Goal: Transaction & Acquisition: Purchase product/service

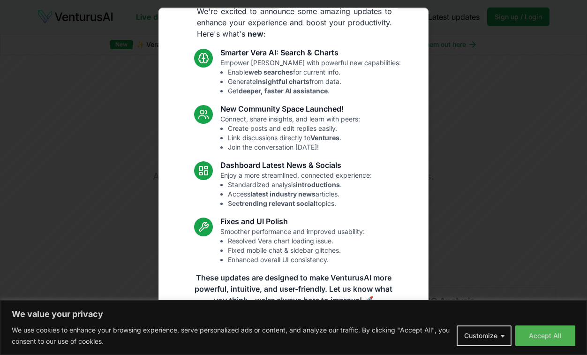
scroll to position [36, 0]
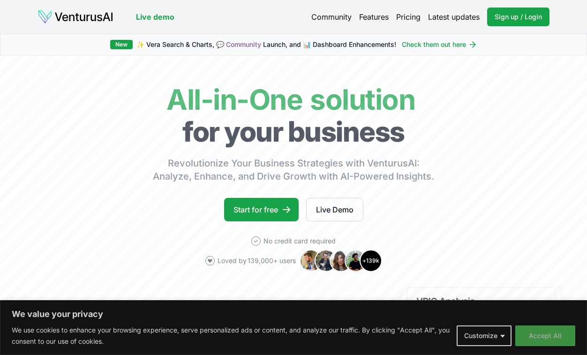
click at [541, 337] on button "Accept All" at bounding box center [545, 335] width 60 height 21
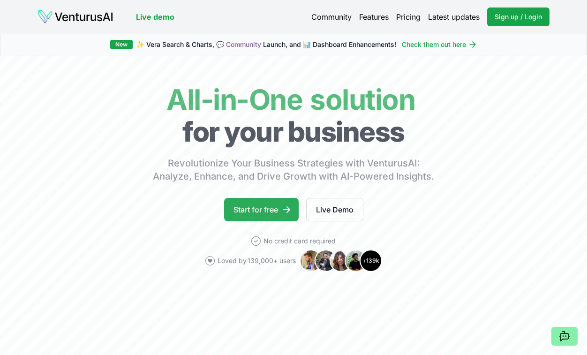
click at [251, 205] on link "Start for free" at bounding box center [261, 209] width 74 height 23
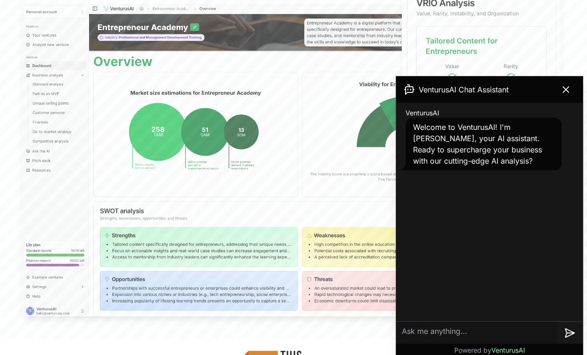
scroll to position [309, 0]
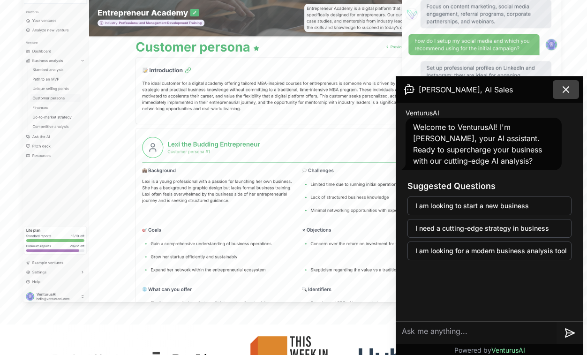
click at [572, 94] on button at bounding box center [565, 89] width 26 height 19
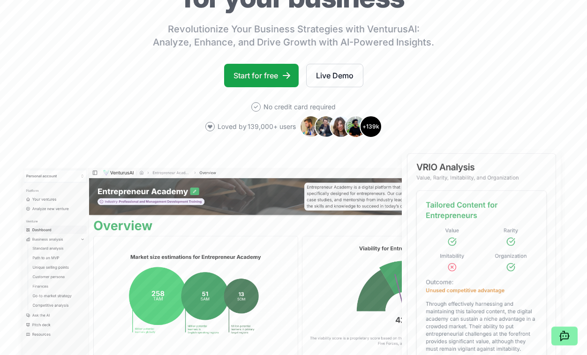
scroll to position [0, 0]
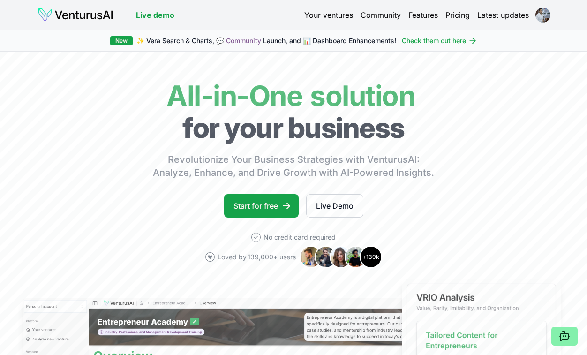
click at [334, 18] on link "Your ventures" at bounding box center [328, 14] width 49 height 11
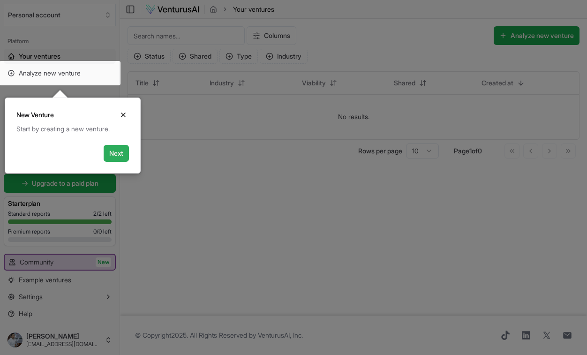
click at [119, 151] on button "Next" at bounding box center [116, 153] width 25 height 17
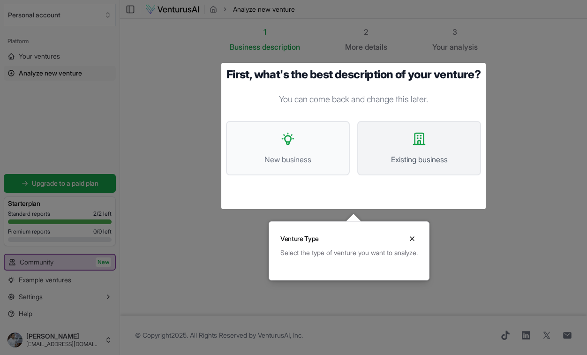
click at [418, 146] on icon at bounding box center [418, 138] width 15 height 15
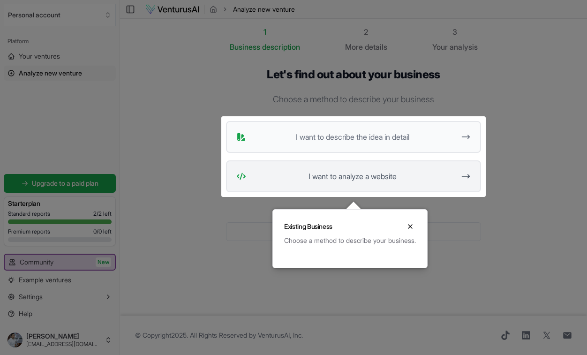
click at [378, 177] on span "I want to analyze a website" at bounding box center [352, 176] width 205 height 11
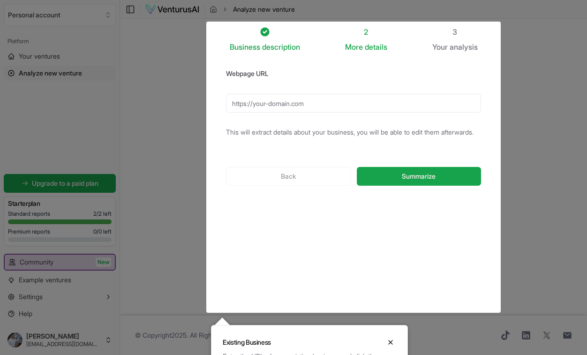
click at [318, 96] on input "Webpage URL" at bounding box center [353, 103] width 255 height 19
click at [401, 200] on div "Back Summarize" at bounding box center [353, 176] width 255 height 49
click at [409, 181] on span "Summarize" at bounding box center [419, 175] width 34 height 9
type input "http://www.rmcindia.in"
click at [418, 186] on button "Summarize" at bounding box center [419, 176] width 124 height 19
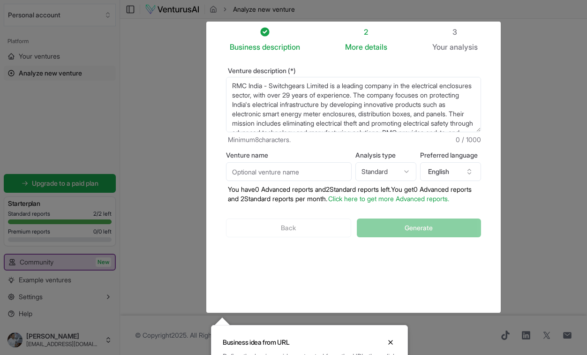
click at [512, 226] on div at bounding box center [293, 196] width 587 height 393
click at [265, 250] on div "Back Generate" at bounding box center [353, 227] width 255 height 49
click at [330, 180] on input "Venture name" at bounding box center [289, 171] width 126 height 19
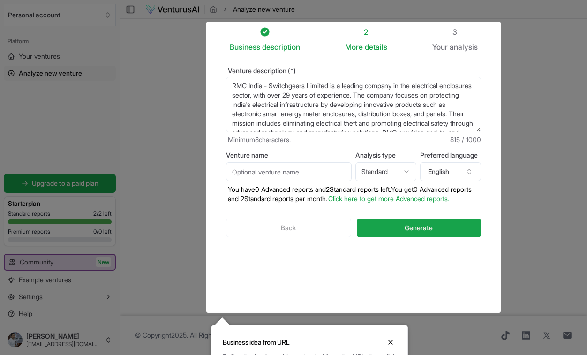
click at [536, 42] on div at bounding box center [293, 196] width 587 height 393
click at [299, 248] on div "Back Generate" at bounding box center [353, 227] width 255 height 49
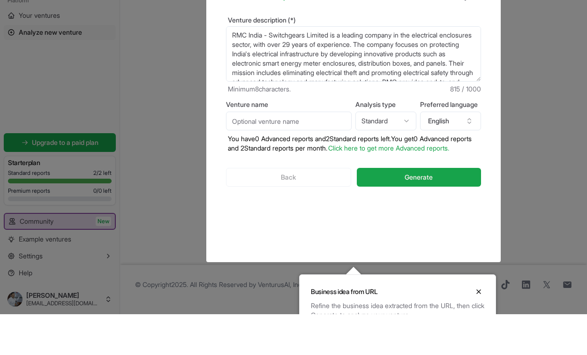
scroll to position [6, 0]
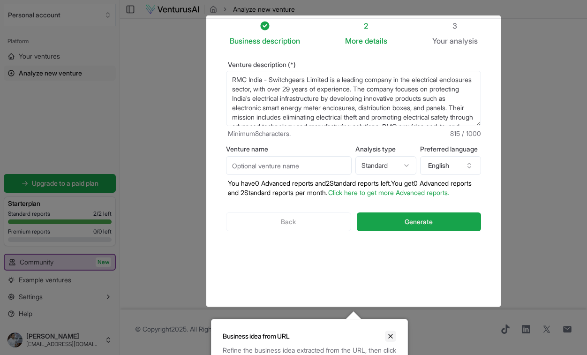
click at [392, 337] on icon "Close" at bounding box center [390, 335] width 7 height 7
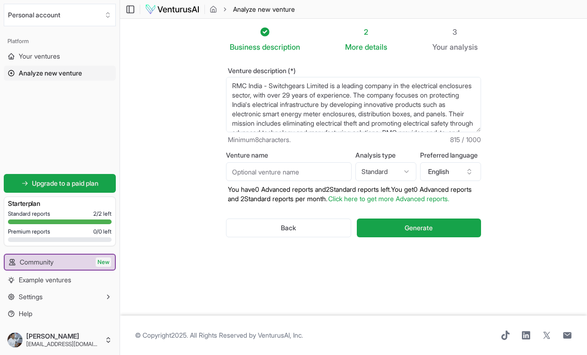
scroll to position [0, 0]
click at [47, 52] on span "Your ventures" at bounding box center [39, 56] width 41 height 9
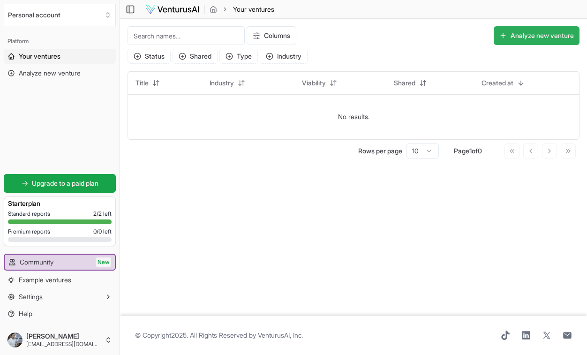
click at [556, 40] on button "Analyze new venture" at bounding box center [536, 35] width 86 height 19
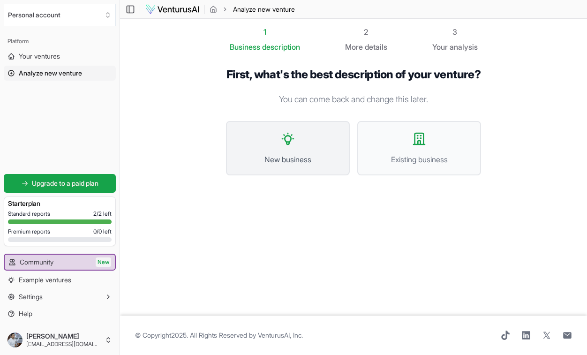
click at [279, 165] on span "New business" at bounding box center [287, 159] width 103 height 11
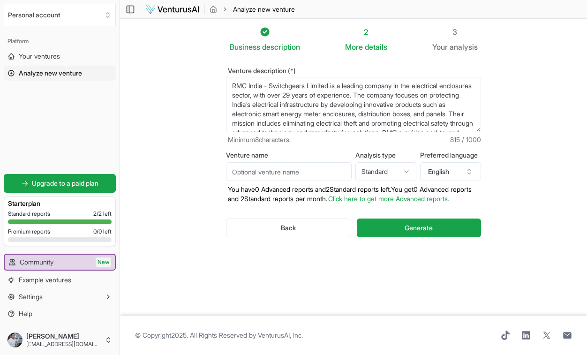
click at [231, 83] on textarea "RMC India - Switchgears Limited is a leading company in the electrical enclosur…" at bounding box center [353, 104] width 255 height 55
click at [71, 280] on span "Example ventures" at bounding box center [45, 279] width 52 height 9
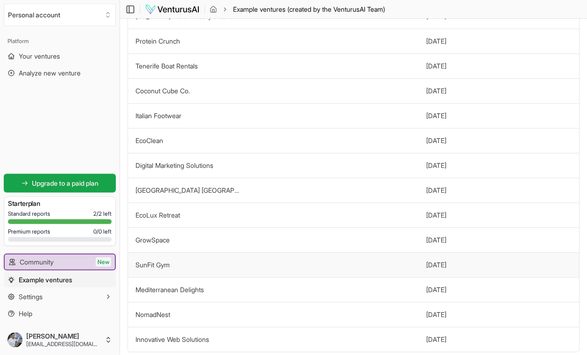
scroll to position [230, 0]
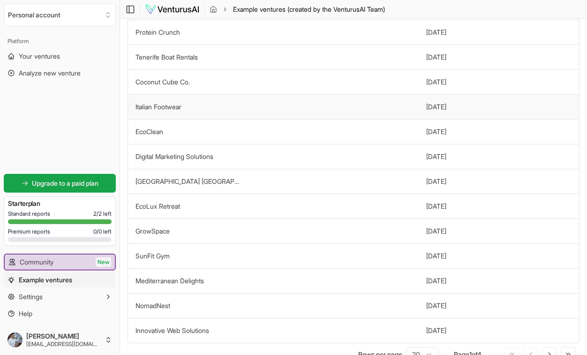
click at [220, 103] on td "Italian Footwear" at bounding box center [273, 106] width 290 height 25
click at [189, 106] on td "Italian Footwear" at bounding box center [273, 106] width 290 height 25
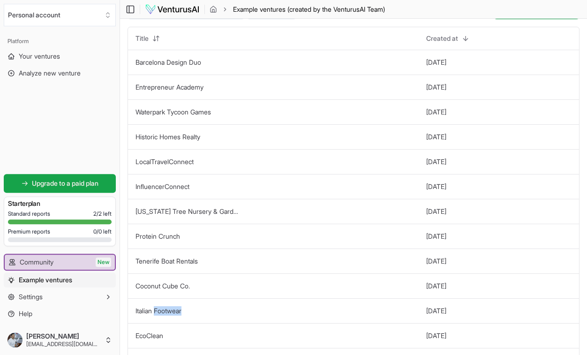
scroll to position [0, 0]
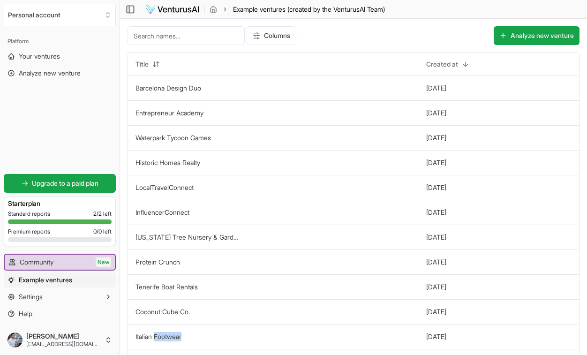
click at [218, 37] on input at bounding box center [185, 35] width 117 height 19
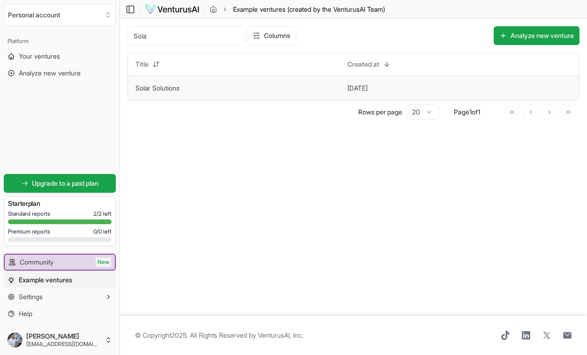
type input "Sola"
click at [182, 85] on td "Solar Solutions" at bounding box center [234, 87] width 212 height 25
click at [270, 89] on td "Solar Solutions" at bounding box center [234, 87] width 212 height 25
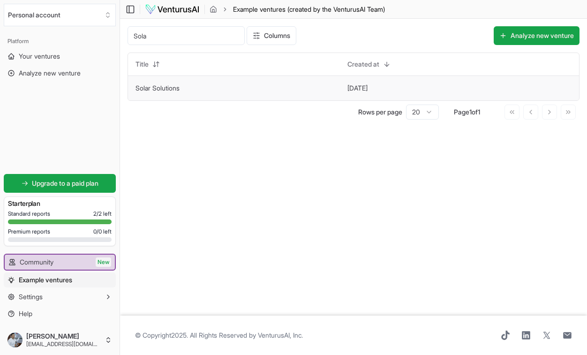
click at [164, 88] on link "Solar Solutions" at bounding box center [157, 88] width 44 height 8
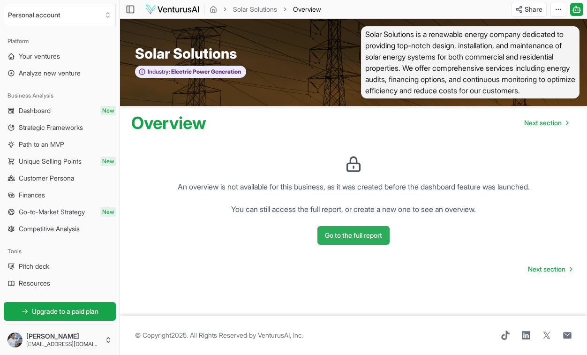
click at [374, 241] on button "Go to the full report" at bounding box center [353, 235] width 72 height 19
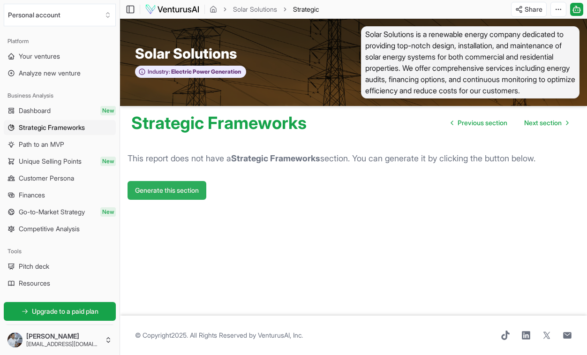
click at [187, 191] on button "Generate this section" at bounding box center [166, 190] width 79 height 19
click at [76, 163] on span "Unique Selling Points" at bounding box center [50, 160] width 63 height 9
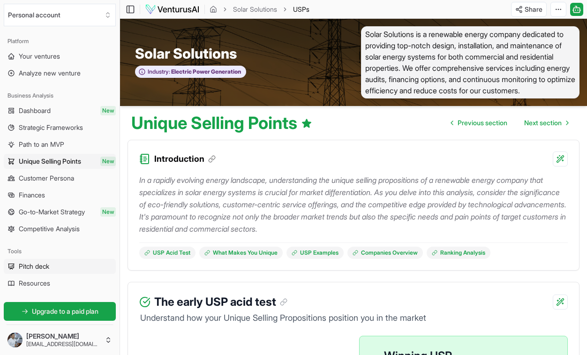
click at [67, 264] on link "Pitch deck" at bounding box center [60, 266] width 112 height 15
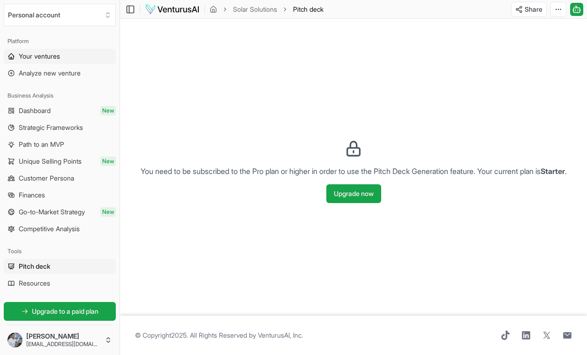
click at [74, 60] on link "Your ventures" at bounding box center [60, 56] width 112 height 15
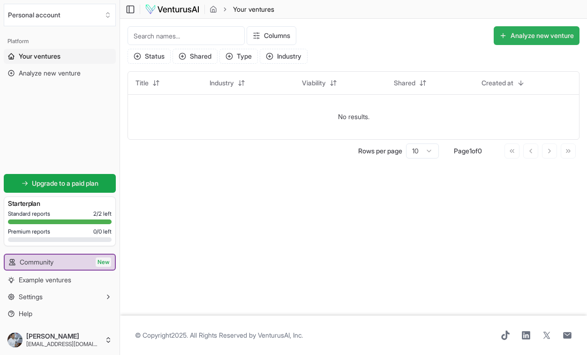
click at [523, 39] on button "Analyze new venture" at bounding box center [536, 35] width 86 height 19
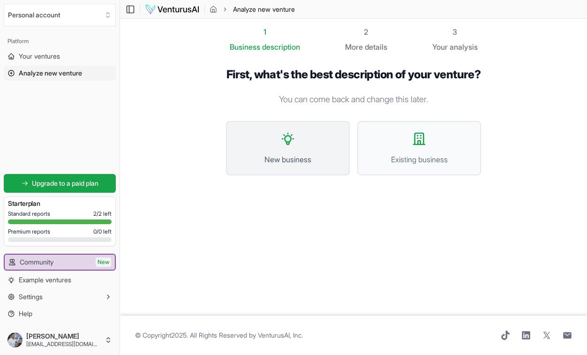
click at [260, 175] on button "New business" at bounding box center [288, 148] width 124 height 54
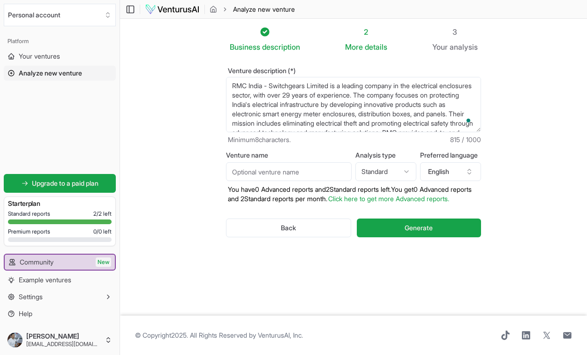
drag, startPoint x: 231, startPoint y: 83, endPoint x: 465, endPoint y: 149, distance: 242.5
click at [465, 149] on form "Venture description (*) RMC India - Switchgears Limited is a leading company in…" at bounding box center [353, 159] width 255 height 185
click at [233, 85] on textarea "RMC India - Switchgears Limited is a leading company in the electrical enclosur…" at bounding box center [353, 104] width 255 height 55
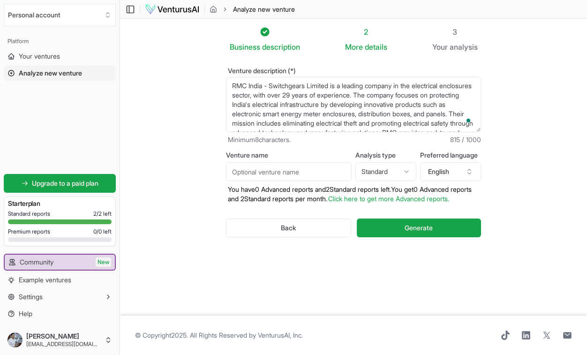
click at [233, 85] on textarea "RMC India - Switchgears Limited is a leading company in the electrical enclosur…" at bounding box center [353, 104] width 255 height 55
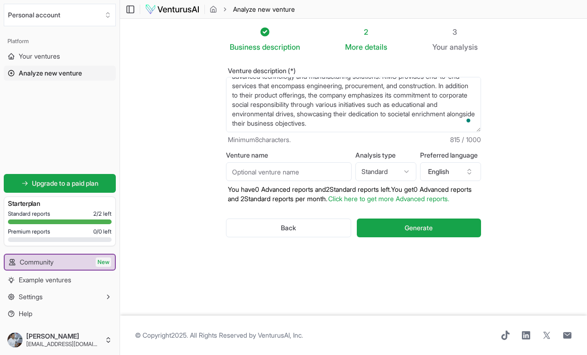
scroll to position [70, 0]
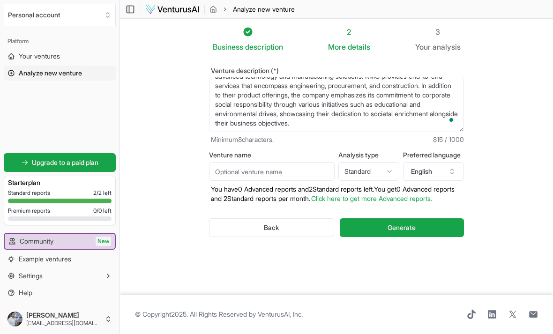
click at [344, 125] on textarea "RMC India - Switchgears Limited is a leading company in the electrical enclosur…" at bounding box center [336, 104] width 255 height 55
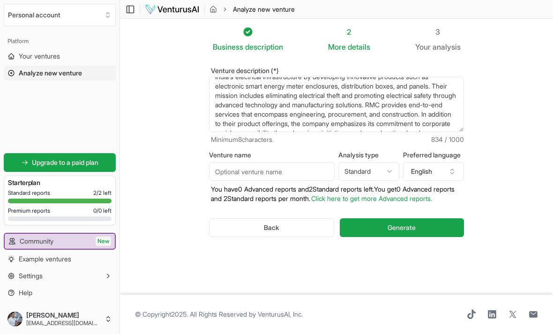
scroll to position [0, 0]
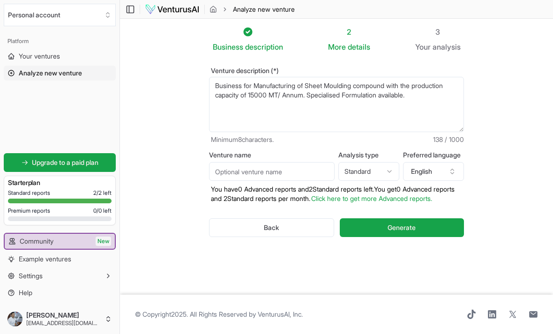
type textarea "Business for Manufacturing of Sheet Moulding compound with the production capac…"
click at [313, 167] on input "Venture name" at bounding box center [272, 171] width 126 height 19
type input "R"
type input "SMC Compounding Machine"
click at [391, 167] on html "We value your privacy We use cookies to enhance your browsing experience, serve…" at bounding box center [276, 167] width 553 height 334
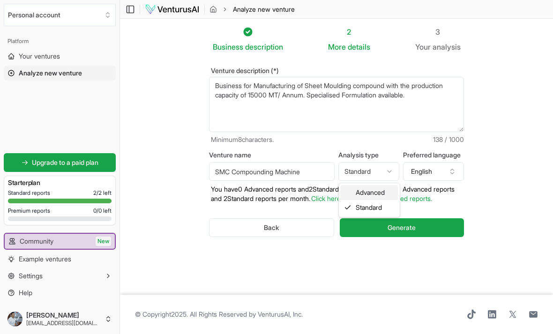
select select "advanced"
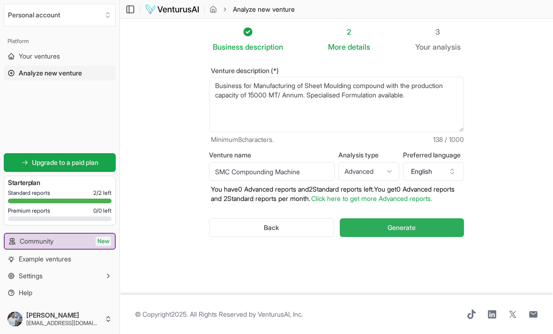
click at [393, 232] on span "Generate" at bounding box center [401, 227] width 28 height 9
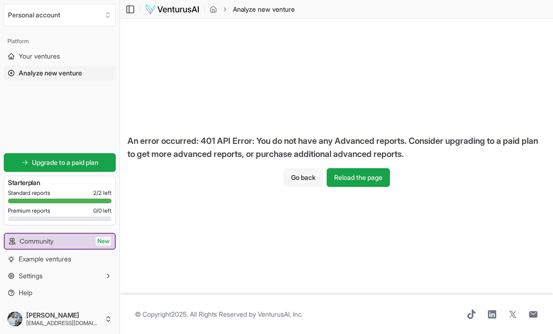
click at [299, 179] on button "Go back" at bounding box center [302, 177] width 39 height 19
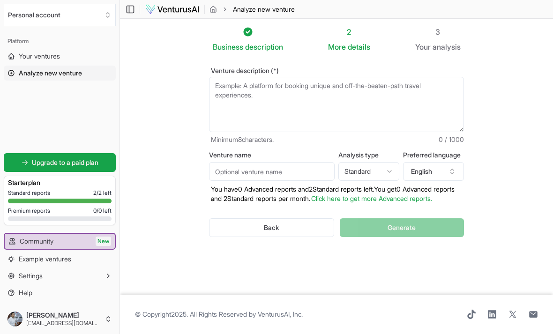
click at [333, 109] on textarea "Venture description (*)" at bounding box center [336, 104] width 255 height 55
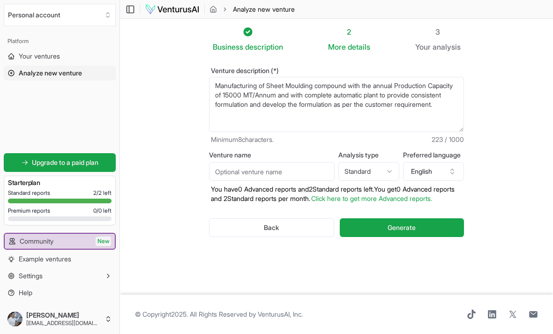
type textarea "Manufacturing of Sheet Moulding compound with the annual Production Capacity of…"
click at [306, 177] on input "Venture name" at bounding box center [272, 171] width 126 height 19
type input "SMC Compound"
click at [375, 237] on button "Generate" at bounding box center [402, 227] width 124 height 19
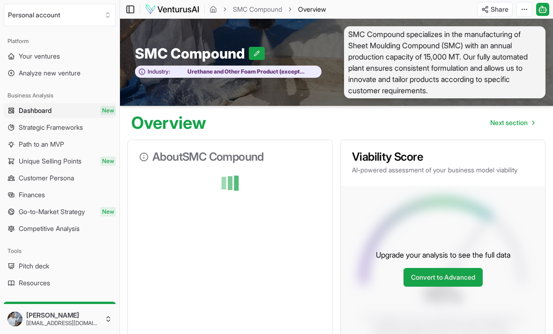
click at [127, 12] on icon at bounding box center [130, 9] width 9 height 11
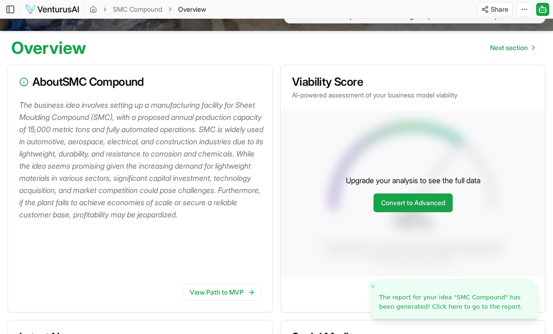
scroll to position [53, 0]
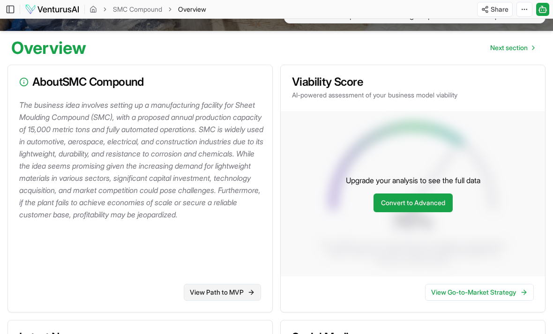
click at [200, 301] on link "View Path to MVP" at bounding box center [222, 292] width 77 height 17
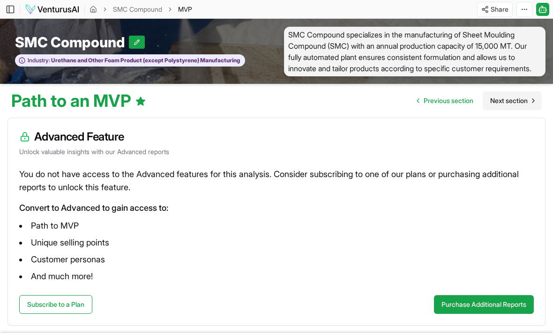
click at [493, 105] on span "Next section" at bounding box center [508, 100] width 37 height 9
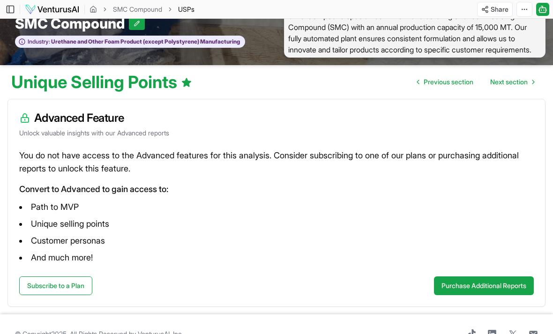
scroll to position [18, 0]
click at [521, 92] on link "Next section" at bounding box center [512, 82] width 59 height 19
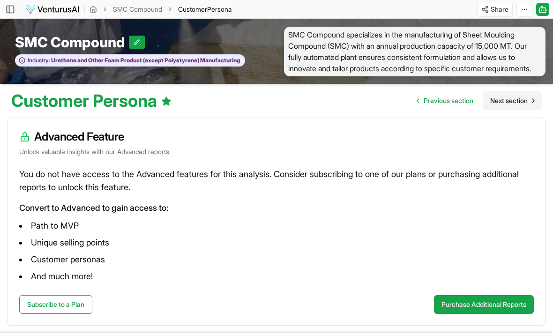
click at [521, 110] on link "Next section" at bounding box center [512, 100] width 59 height 19
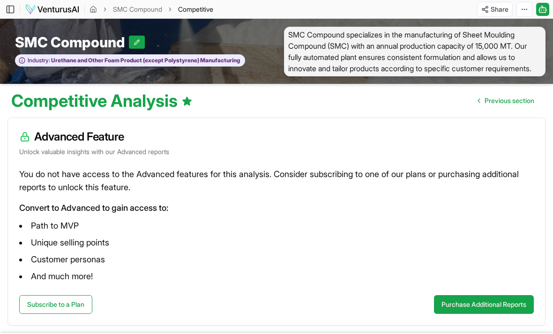
click at [521, 110] on link "Previous section" at bounding box center [505, 100] width 71 height 19
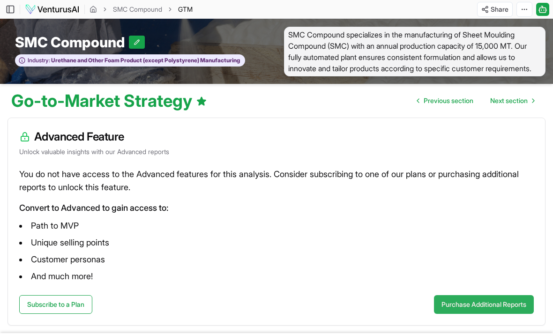
click at [470, 310] on button "Purchase Additional Reports" at bounding box center [484, 304] width 100 height 19
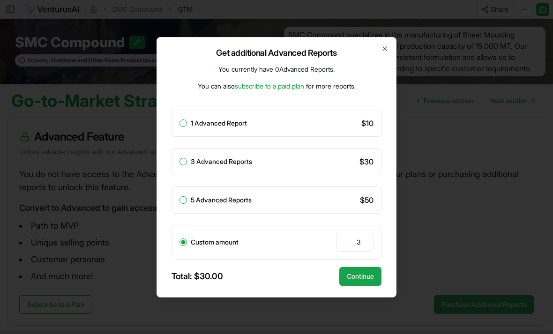
scroll to position [18, 0]
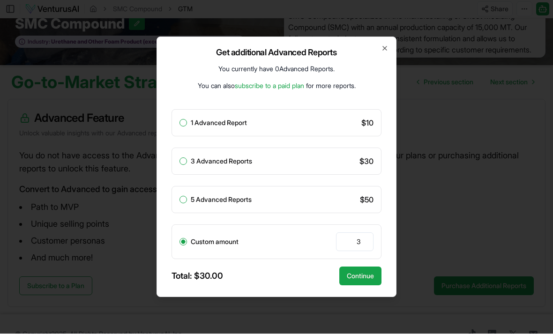
click at [182, 138] on html "We value your privacy We use cookies to enhance your browsing experience, serve…" at bounding box center [276, 149] width 553 height 334
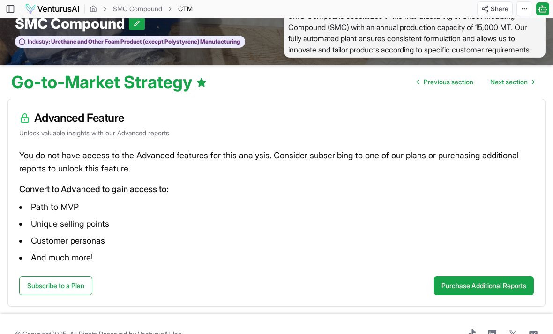
click at [182, 138] on div "Advanced Feature Unlock valuable insights with our Advanced reports" at bounding box center [276, 125] width 537 height 50
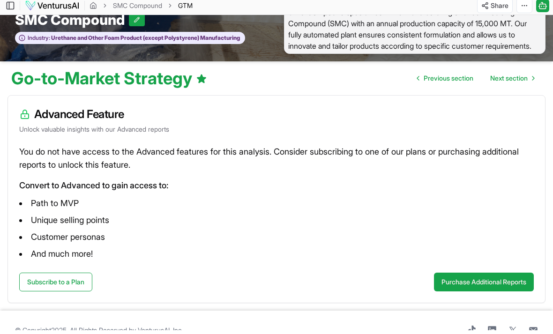
scroll to position [0, 0]
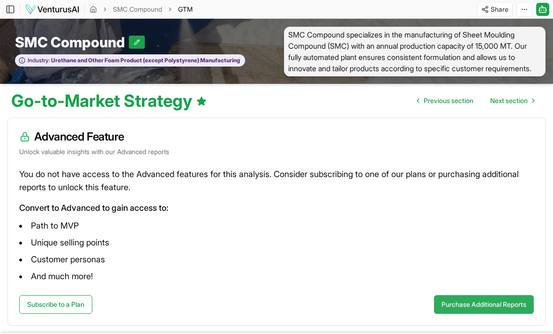
click at [460, 314] on button "Purchase Additional Reports" at bounding box center [484, 304] width 100 height 19
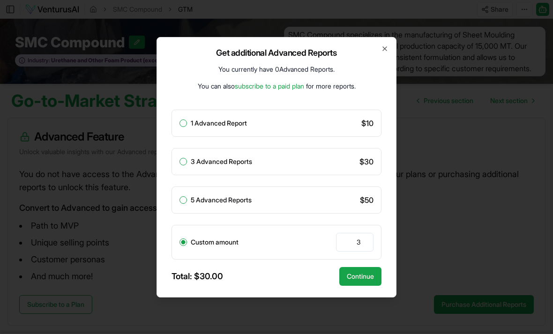
click at [187, 127] on div "1 Advanced Report" at bounding box center [212, 122] width 67 height 7
click at [184, 127] on button "1 Advanced Report" at bounding box center [182, 122] width 7 height 7
radio input "true"
click at [365, 286] on button "Continue" at bounding box center [360, 276] width 42 height 19
click at [362, 284] on button "Continue" at bounding box center [360, 276] width 42 height 19
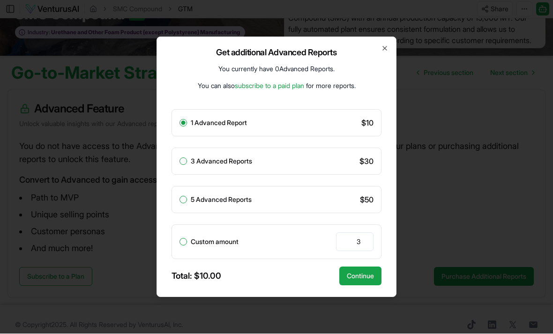
scroll to position [28, 0]
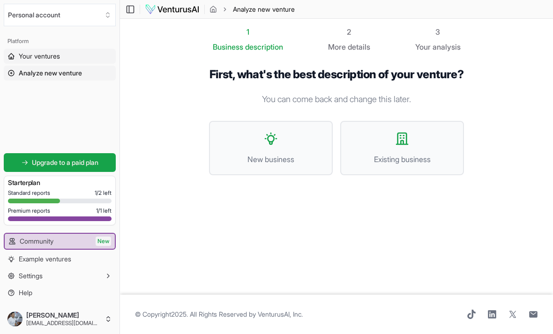
click at [65, 55] on link "Your ventures" at bounding box center [60, 56] width 112 height 15
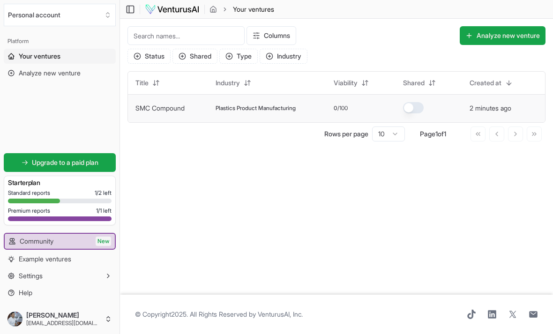
click at [183, 113] on td "SMC Compound" at bounding box center [168, 108] width 80 height 28
click at [188, 105] on td "SMC Compound" at bounding box center [168, 108] width 80 height 28
click at [199, 105] on td "SMC Compound" at bounding box center [168, 108] width 80 height 28
click at [151, 112] on link "SMC Compound" at bounding box center [159, 108] width 49 height 8
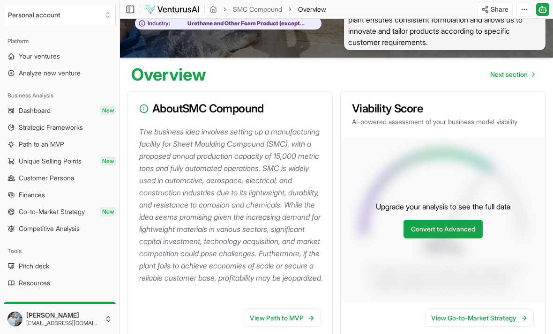
scroll to position [57, 0]
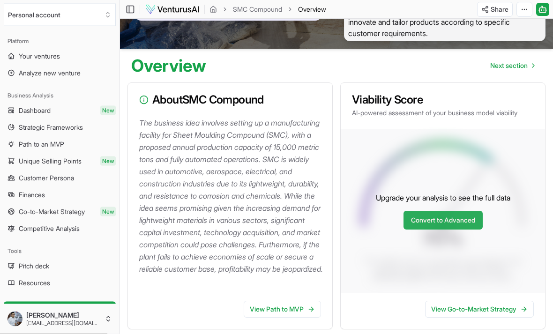
click at [440, 230] on link "Convert to Advanced" at bounding box center [442, 220] width 79 height 19
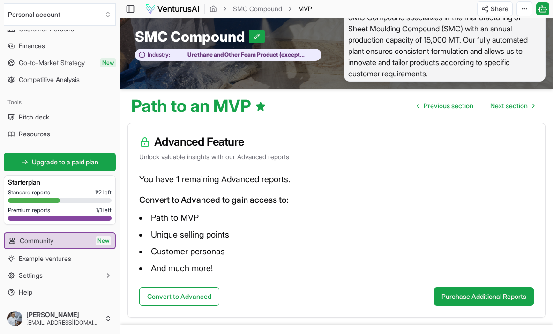
scroll to position [149, 0]
click at [182, 296] on button "Convert to Advanced" at bounding box center [179, 297] width 80 height 19
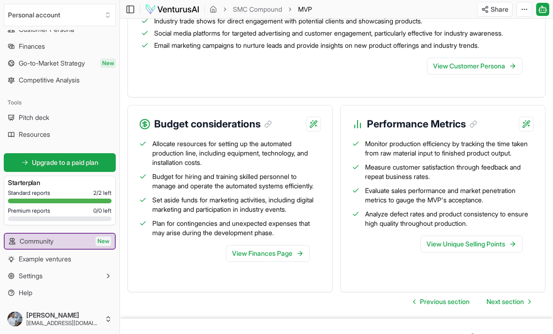
scroll to position [1075, 0]
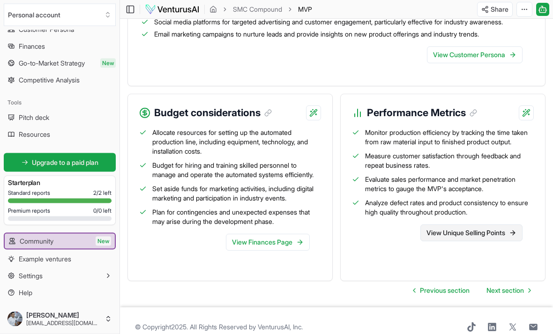
click at [434, 242] on link "View Unique Selling Points" at bounding box center [471, 233] width 102 height 17
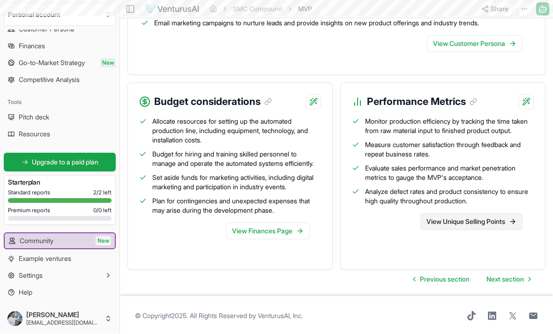
scroll to position [1064, 0]
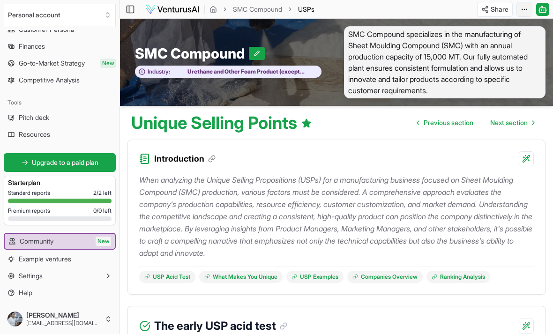
click at [526, 14] on html "Personal account Platform Your ventures Analyze new venture Business Analysis D…" at bounding box center [276, 167] width 553 height 334
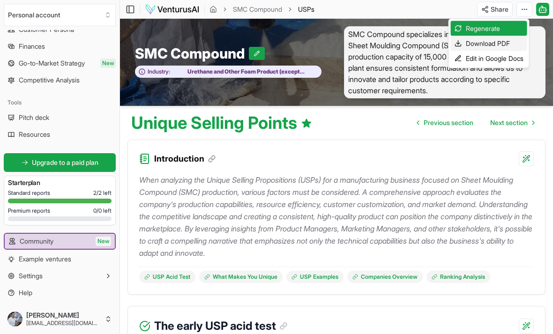
click at [508, 45] on div "Download PDF" at bounding box center [489, 43] width 76 height 15
